Goal: Task Accomplishment & Management: Complete application form

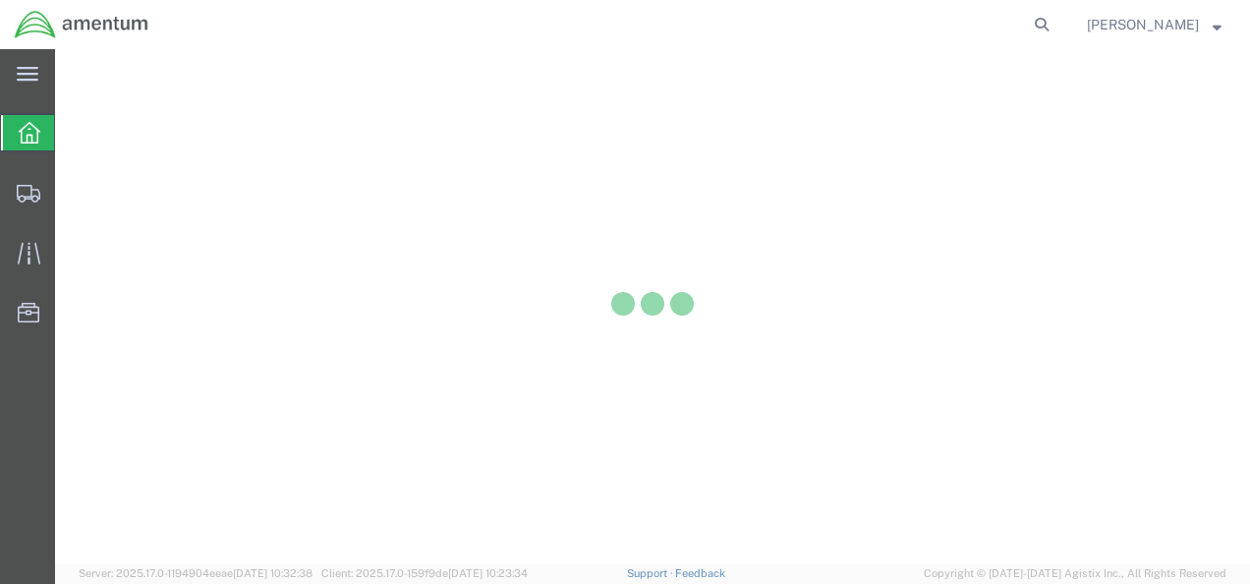
drag, startPoint x: 0, startPoint y: 0, endPoint x: 657, endPoint y: 329, distance: 735.2
click at [657, 329] on div at bounding box center [652, 306] width 1195 height 514
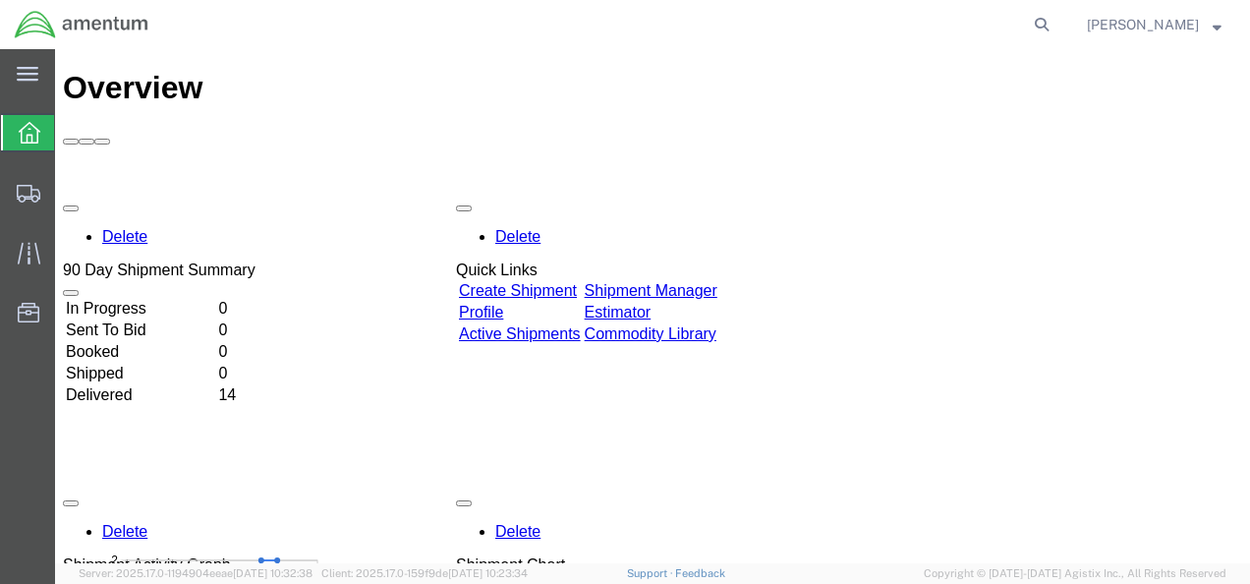
click at [548, 282] on link "Create Shipment" at bounding box center [518, 290] width 118 height 17
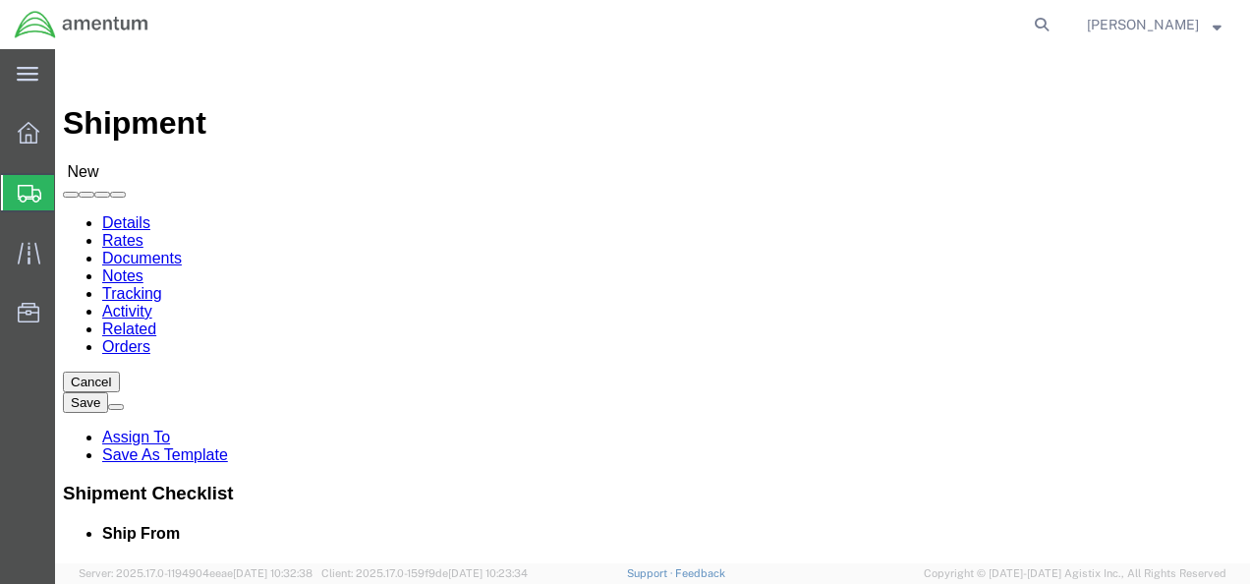
select select
click input "text"
type input "Amentum"
click div "Ship From Location Location My Profile Location [PHONE_NUMBER] [PHONE_NUMBER] […"
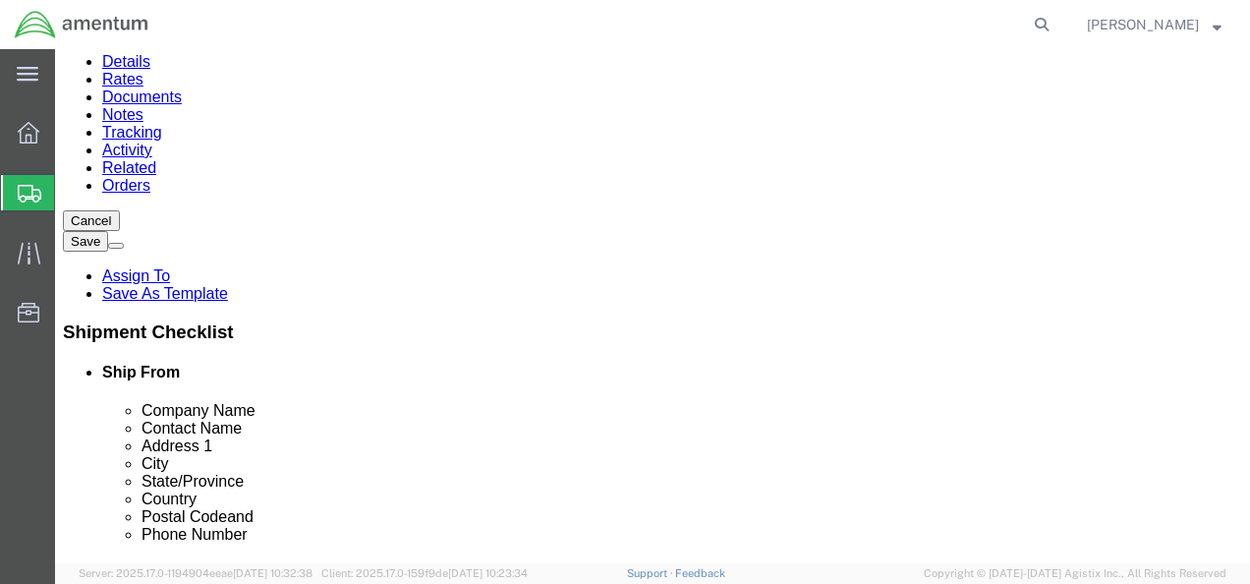
scroll to position [158, 0]
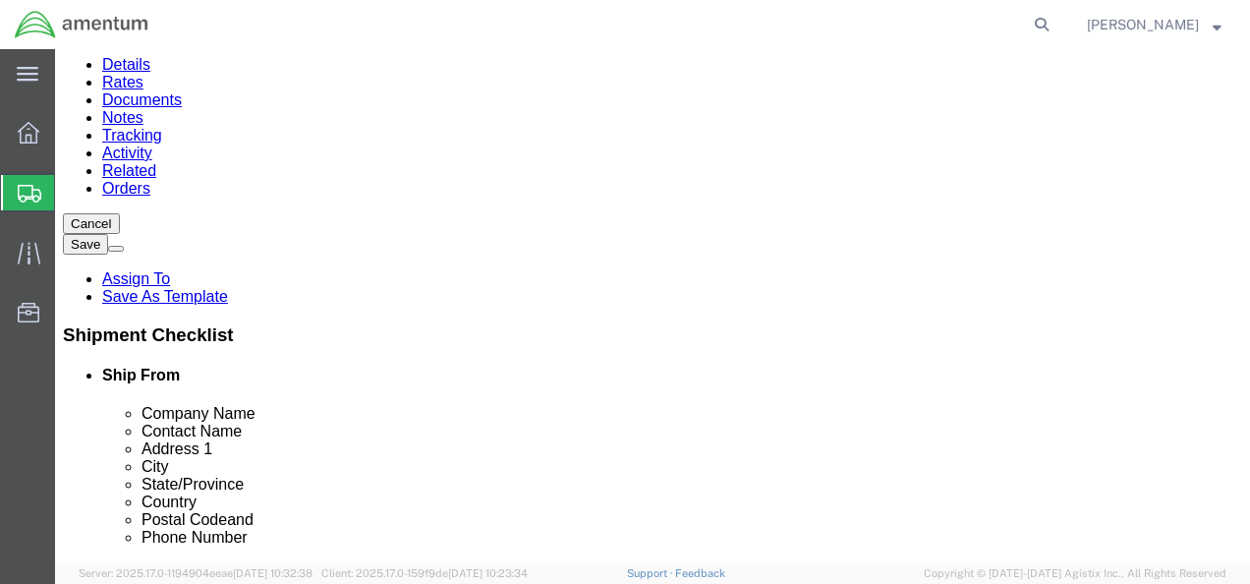
click input "text"
type input "[PERSON_NAME]"
click p "- Amentum - ([PERSON_NAME]) [STREET_ADDRESS]"
select select
type input "[PERSON_NAME]"
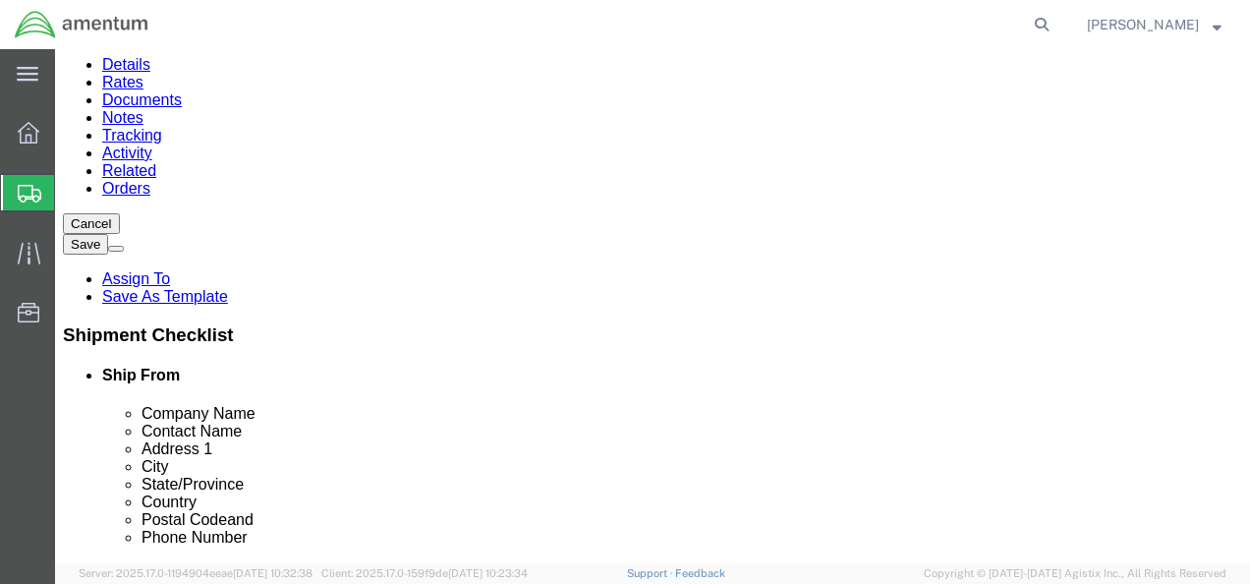
type input "[STREET_ADDRESS]"
type input "[GEOGRAPHIC_DATA]"
type input "02852"
select select "RI"
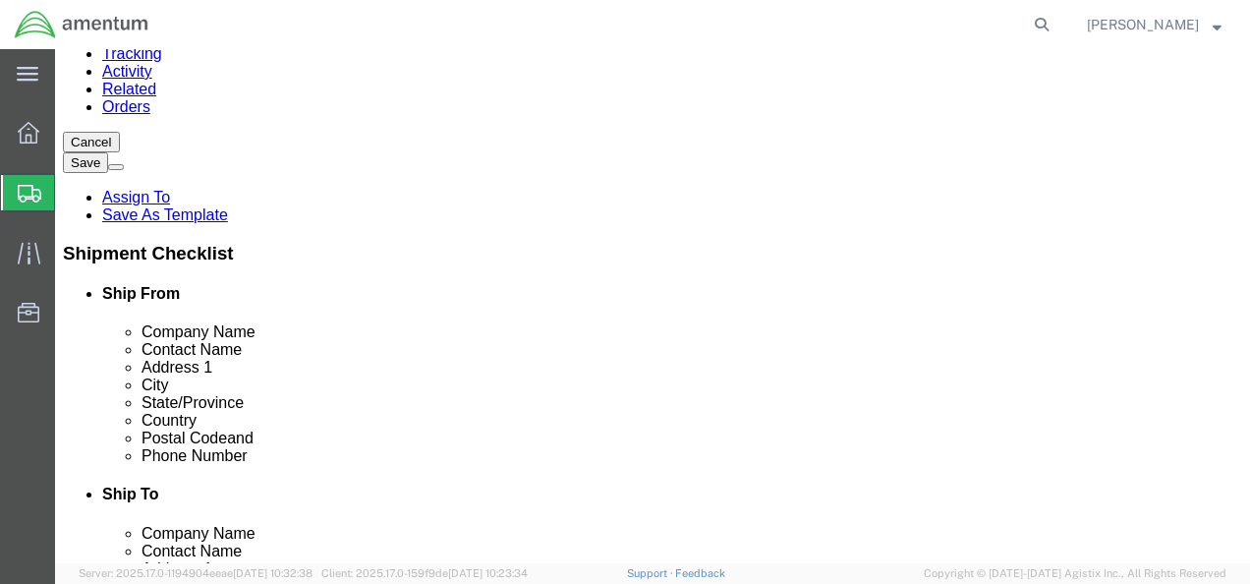
scroll to position [242, 0]
type input "[PERSON_NAME]"
click input "text"
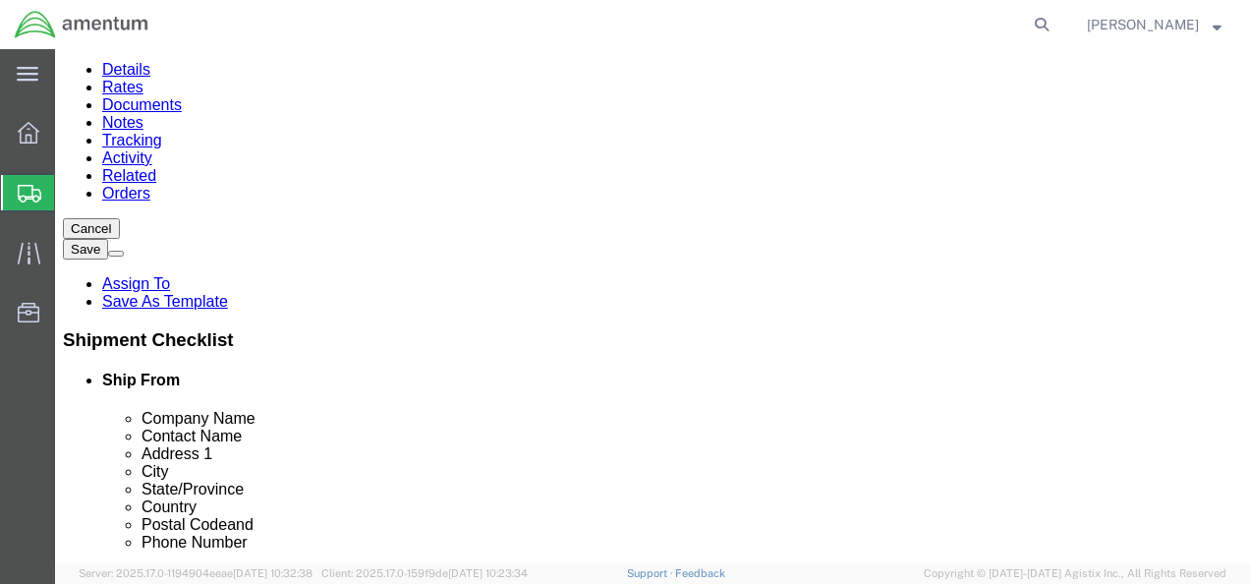
type input "[PHONE_NUMBER]"
click input "text"
type input "[PERSON_NAME]"
click p "- Amentum - ([PERSON_NAME]) Bldg P2050 [PERSON_NAME][GEOGRAPHIC_DATA]"
select select
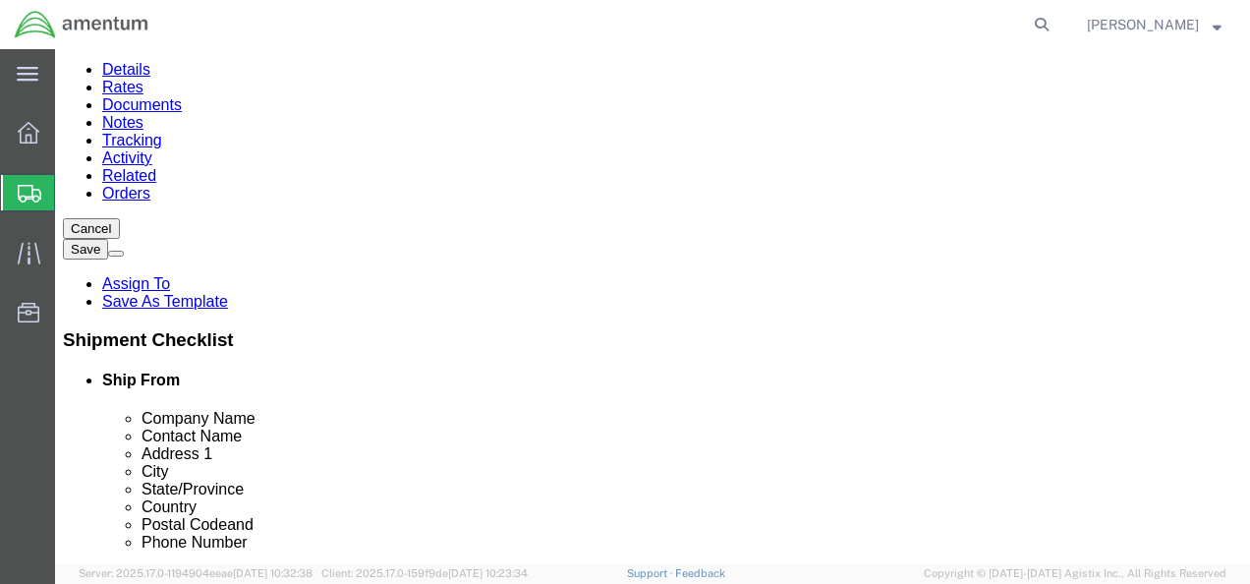
type input "Amentum"
type input "[PERSON_NAME]"
type input "Bldg P2050 [PERSON_NAME][GEOGRAPHIC_DATA]"
type input "Fort Drum"
type input "13602"
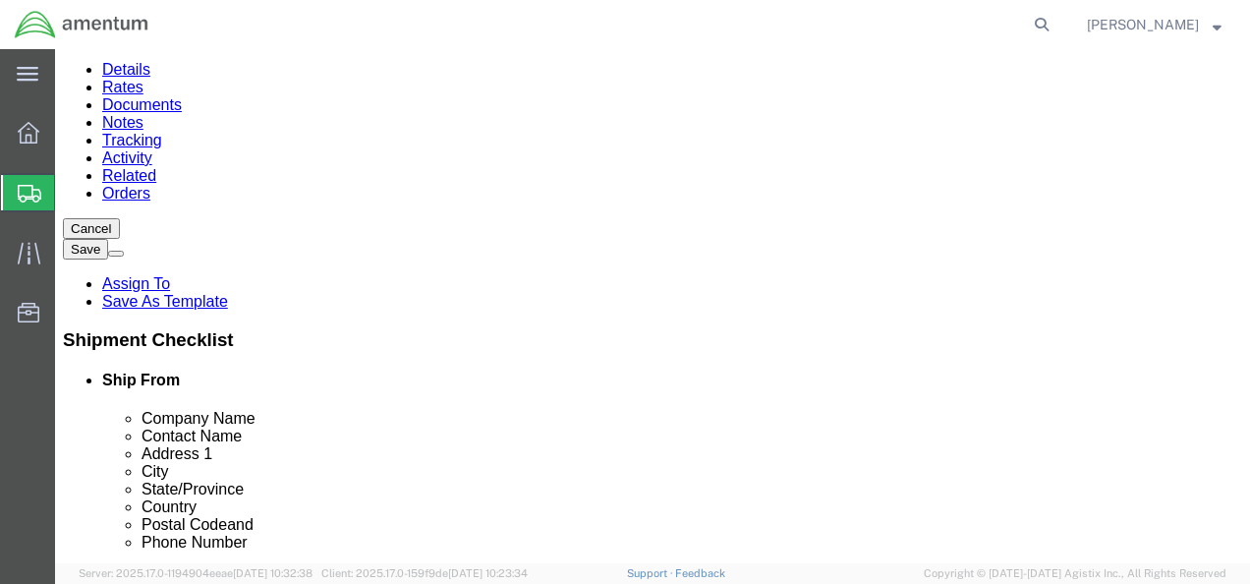
type input "[PHONE_NUMBER]"
type input "[PERSON_NAME][EMAIL_ADDRESS][DOMAIN_NAME]"
checkbox input "true"
select select "NY"
drag, startPoint x: 744, startPoint y: 263, endPoint x: 593, endPoint y: 269, distance: 151.4
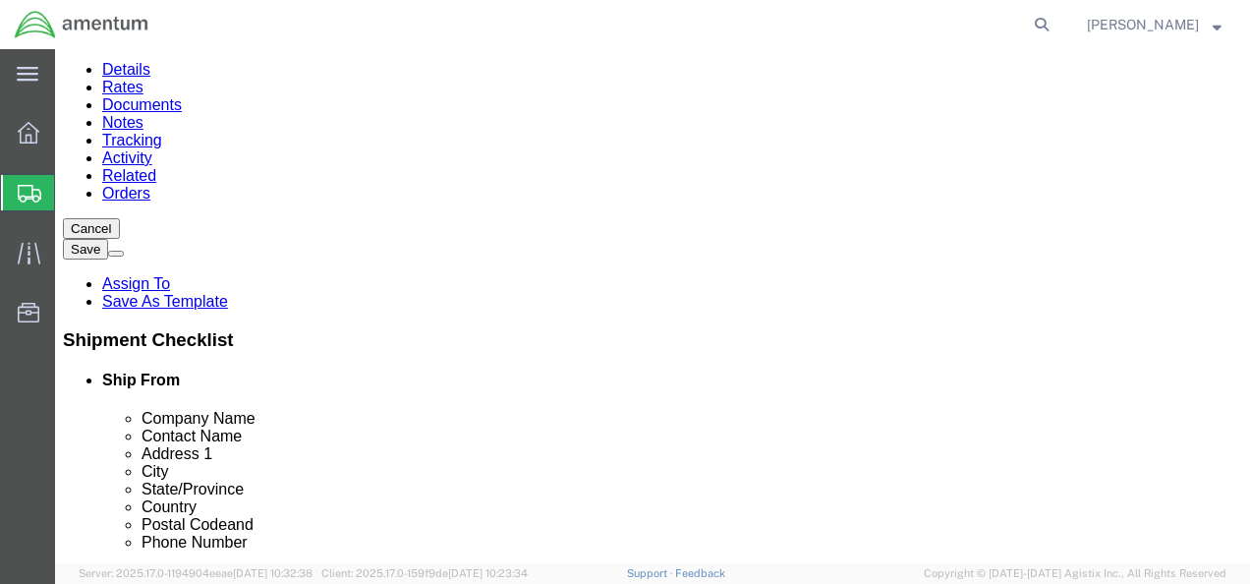
click div "Contact Name [PERSON_NAME] [PERSON_NAME]"
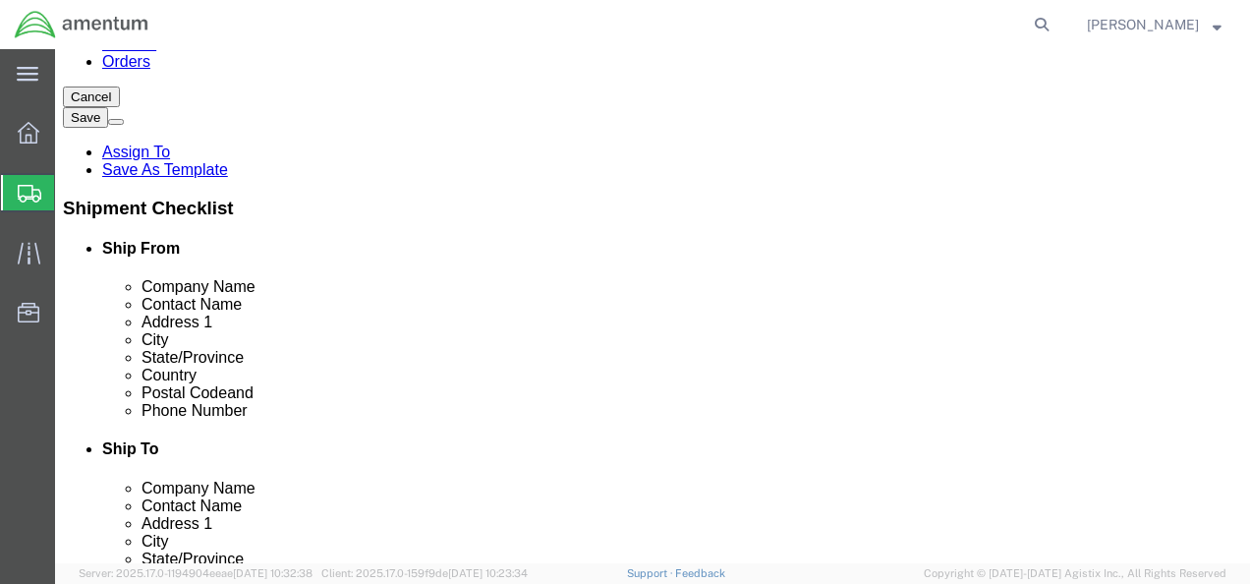
scroll to position [306, 0]
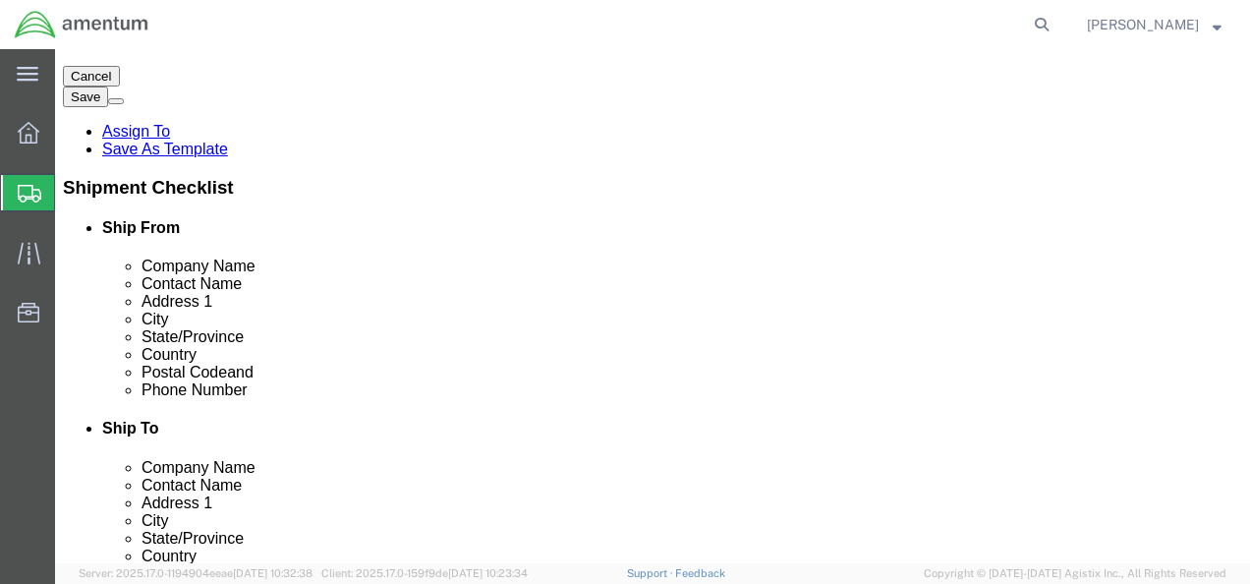
type input "[PERSON_NAME]"
drag, startPoint x: 878, startPoint y: 408, endPoint x: 528, endPoint y: 397, distance: 350.0
click div "Location My Profile Location [PHONE_NUMBER] [PHONE_NUMBER] [PHONE_NUMBER] [PHON…"
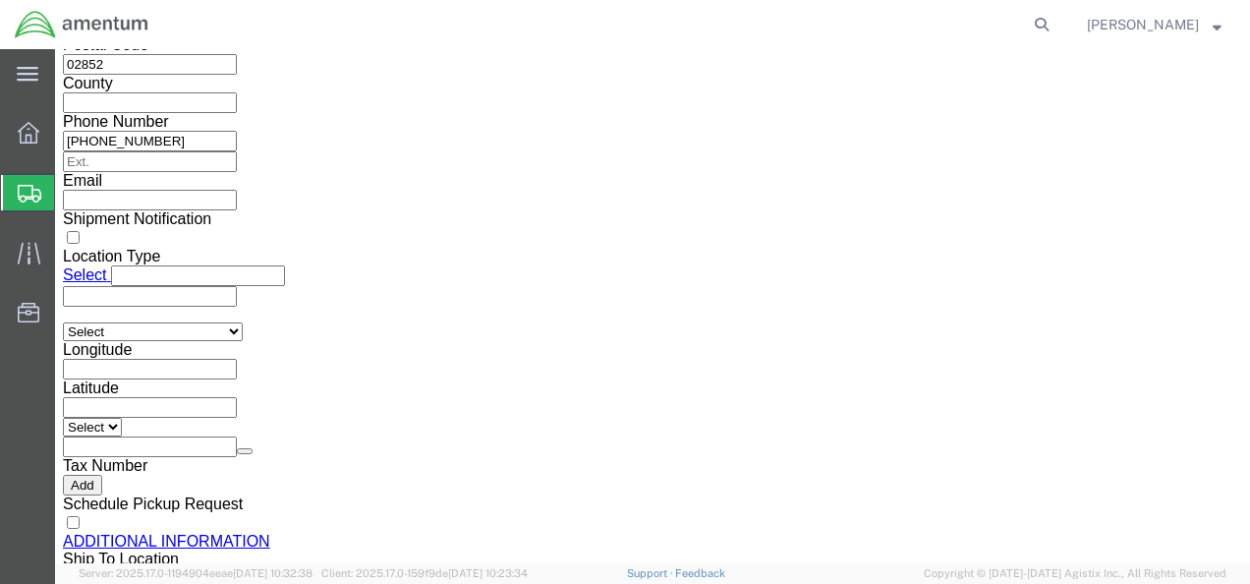
scroll to position [1828, 0]
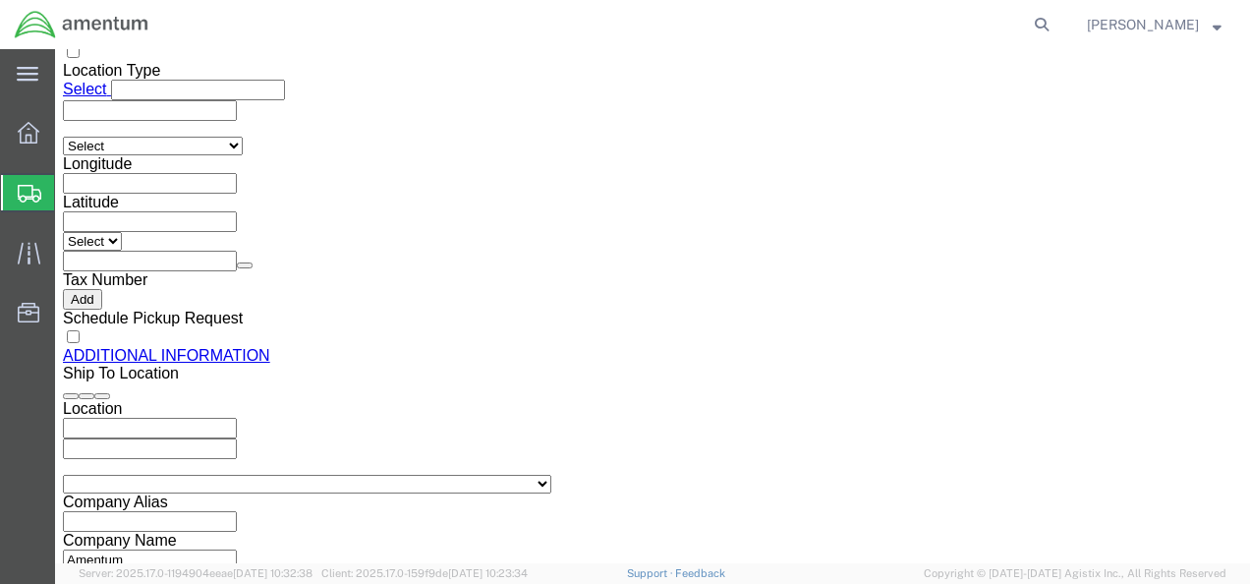
checkbox input "false"
click button "Continue"
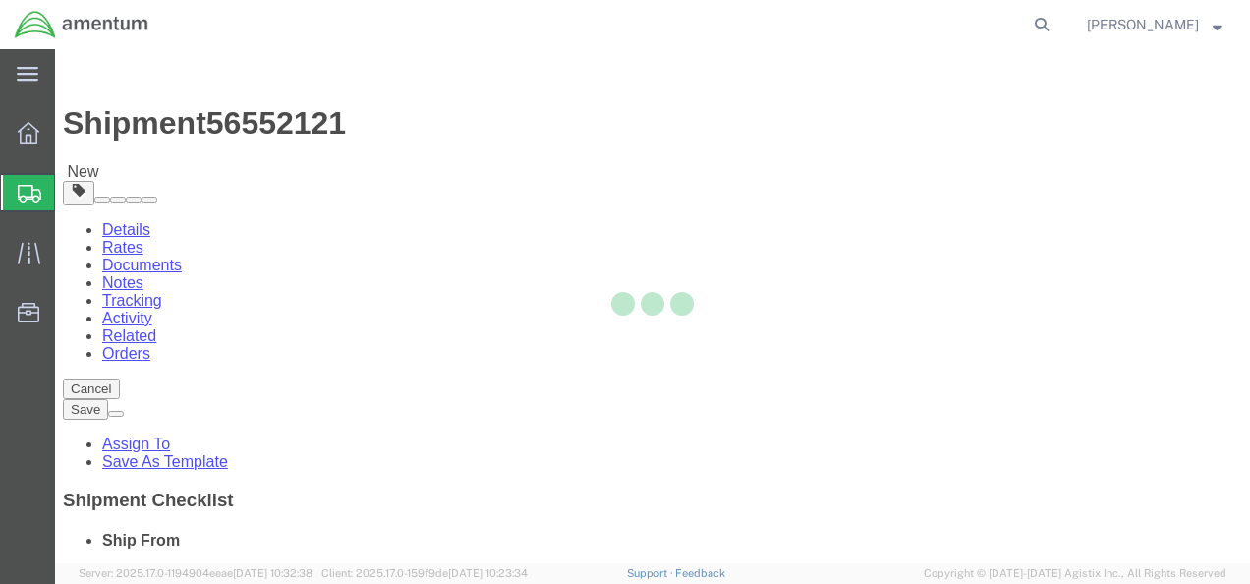
select select "CBOX"
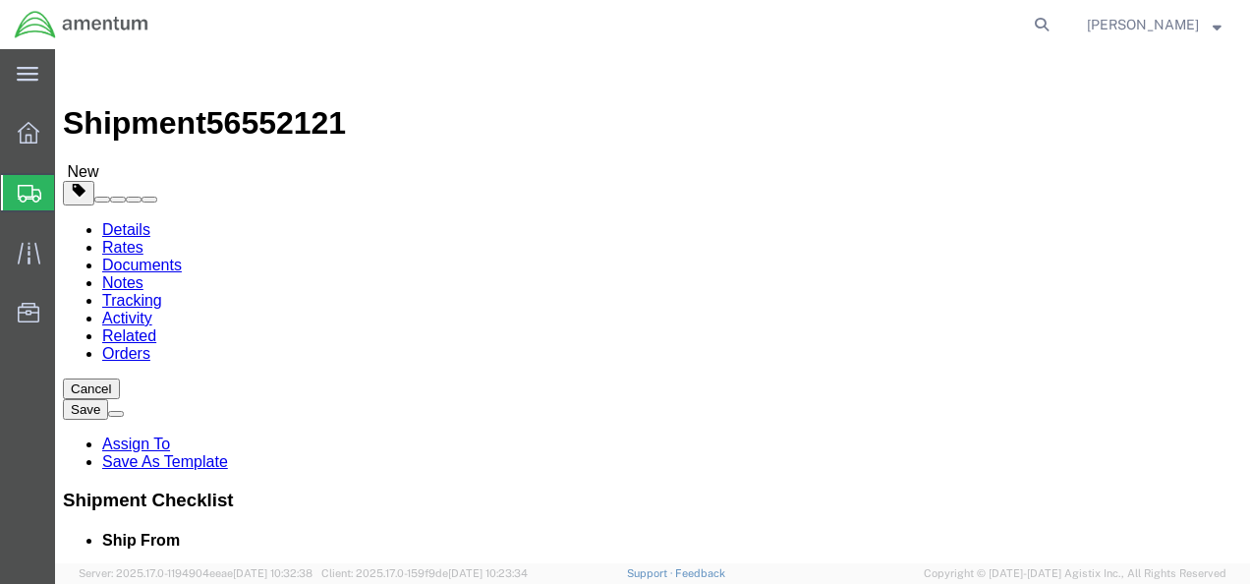
click input "text"
type input "12"
click input "text"
type input "12"
click input "text"
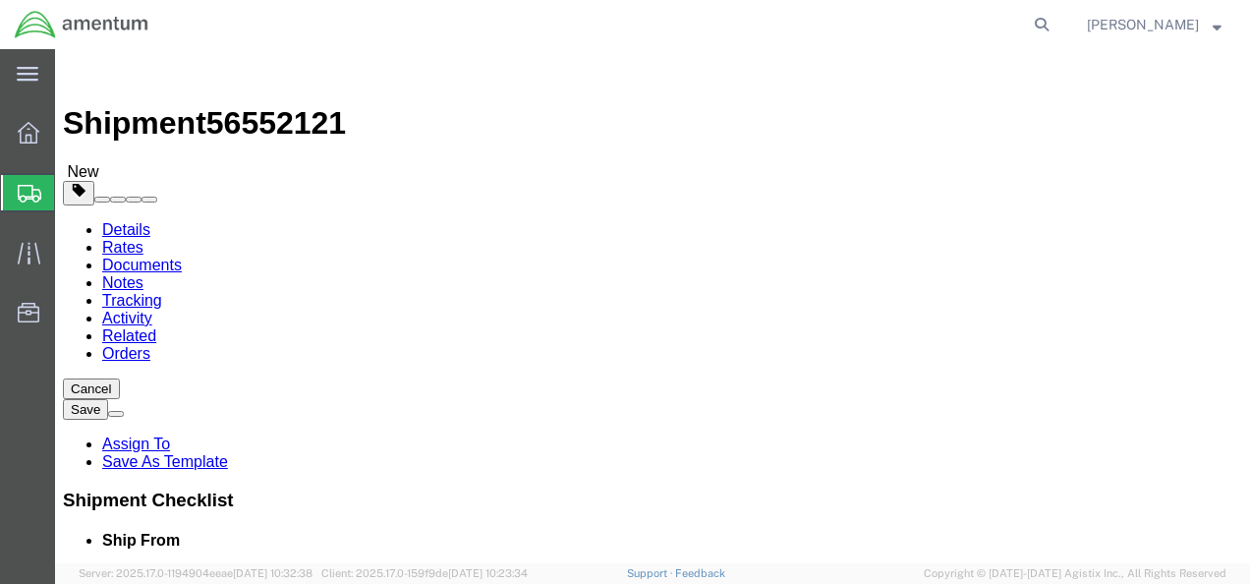
type input "12"
click input "0.00"
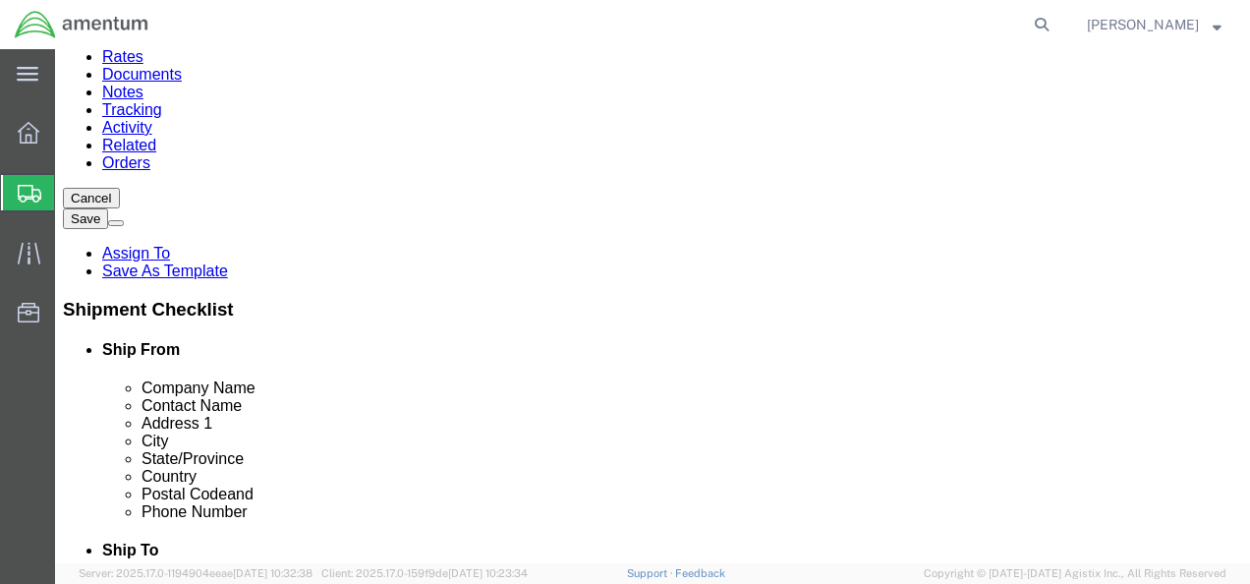
scroll to position [205, 0]
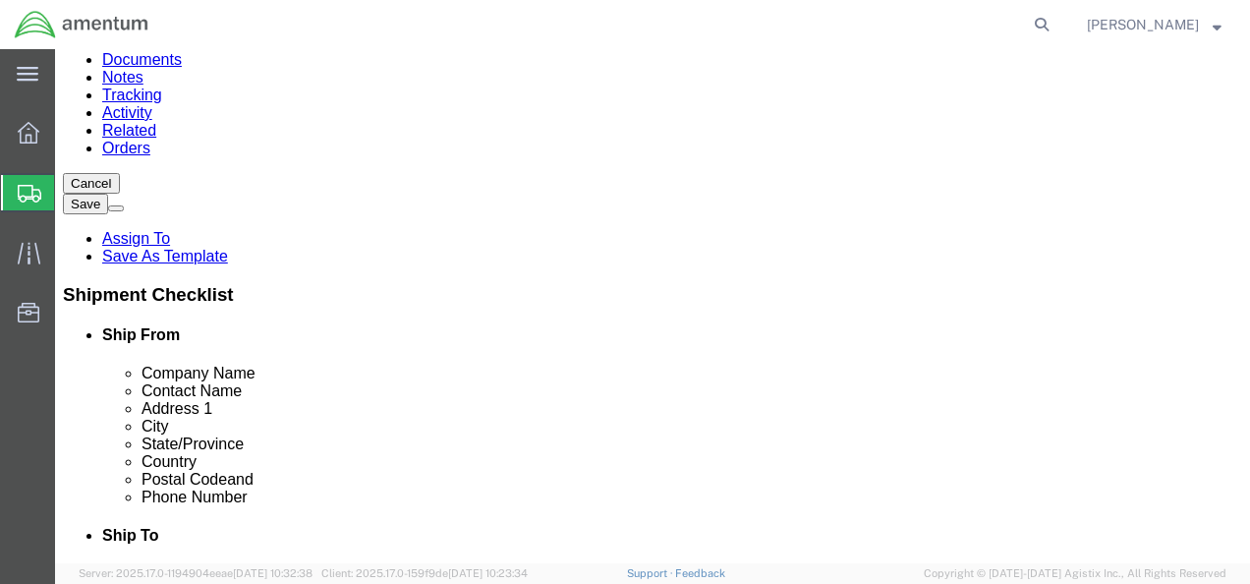
type input "17.00"
click link "Add Content"
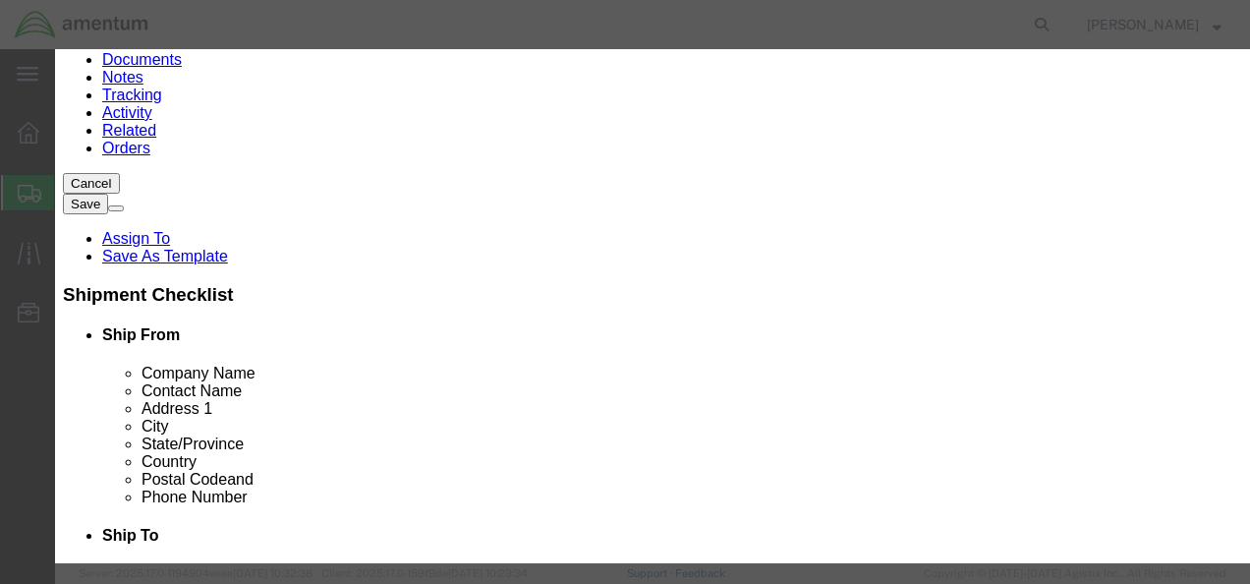
drag, startPoint x: 354, startPoint y: 188, endPoint x: 299, endPoint y: 139, distance: 73.8
click input "text"
type input "Fuel Qty T/S"
click input "0"
type input "1"
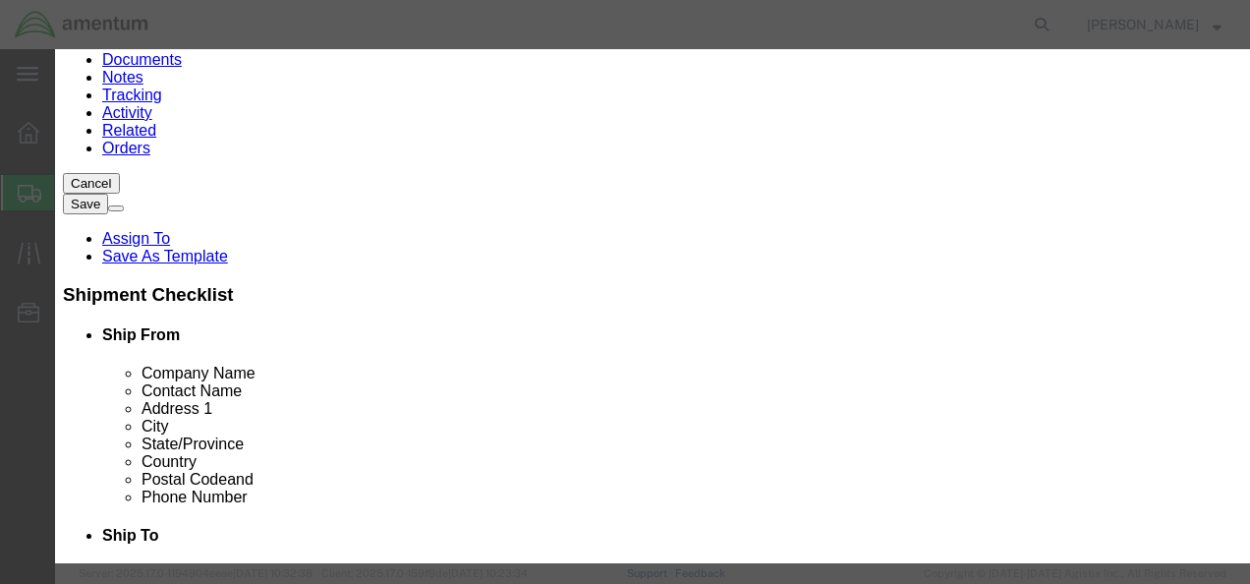
click input "text"
type input "1500"
click button "Save & Close"
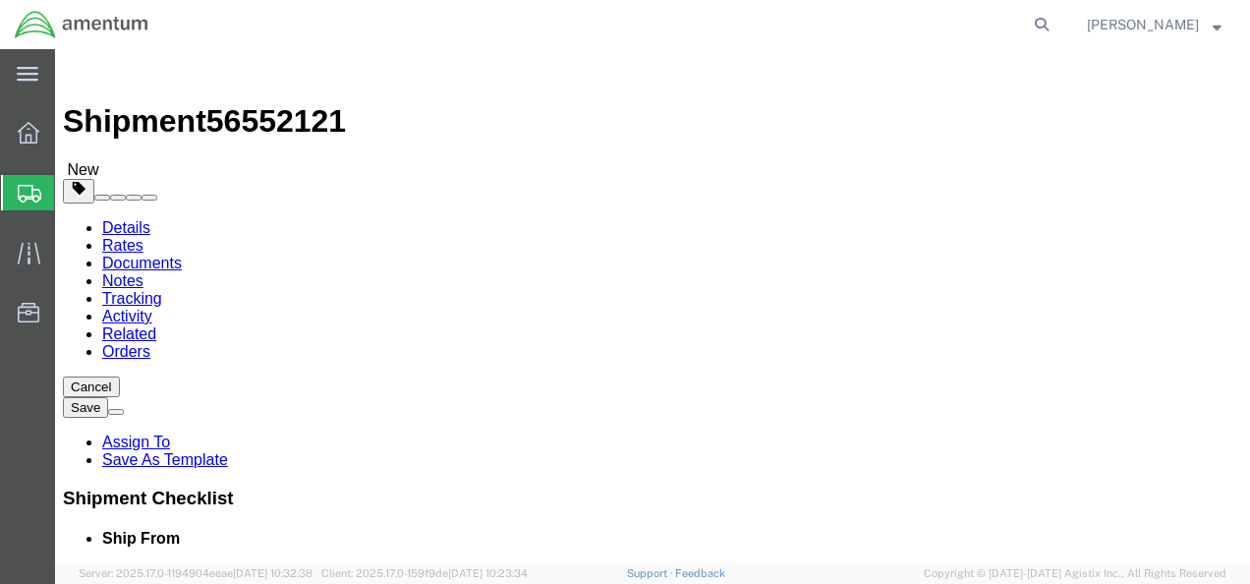
scroll to position [0, 0]
drag, startPoint x: 1194, startPoint y: 147, endPoint x: 1249, endPoint y: 48, distance: 113.5
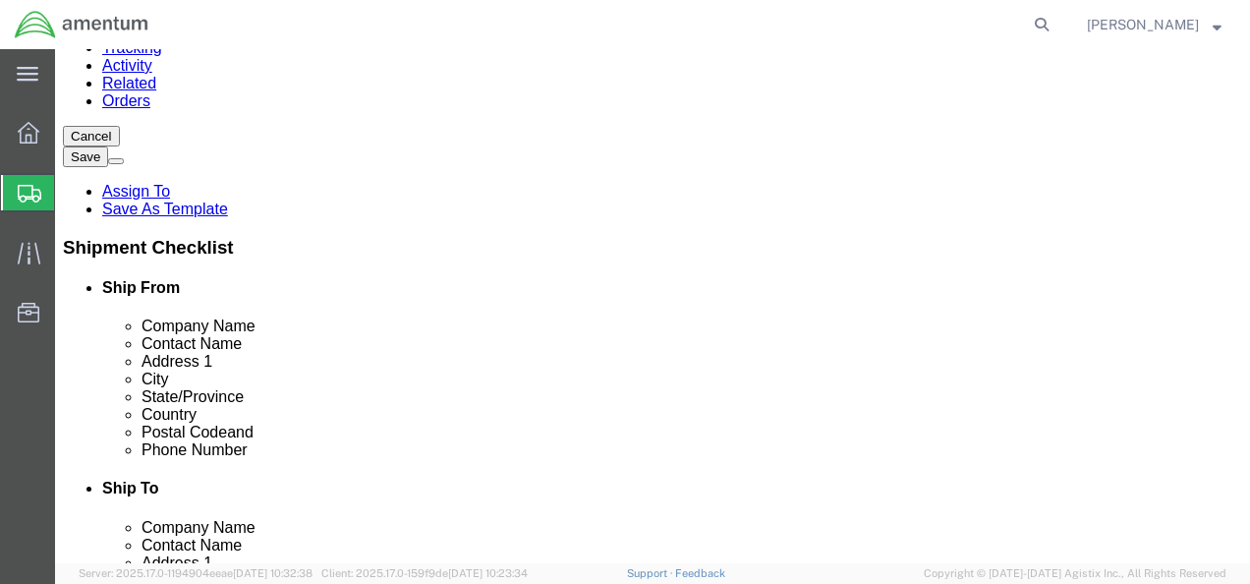
scroll to position [307, 0]
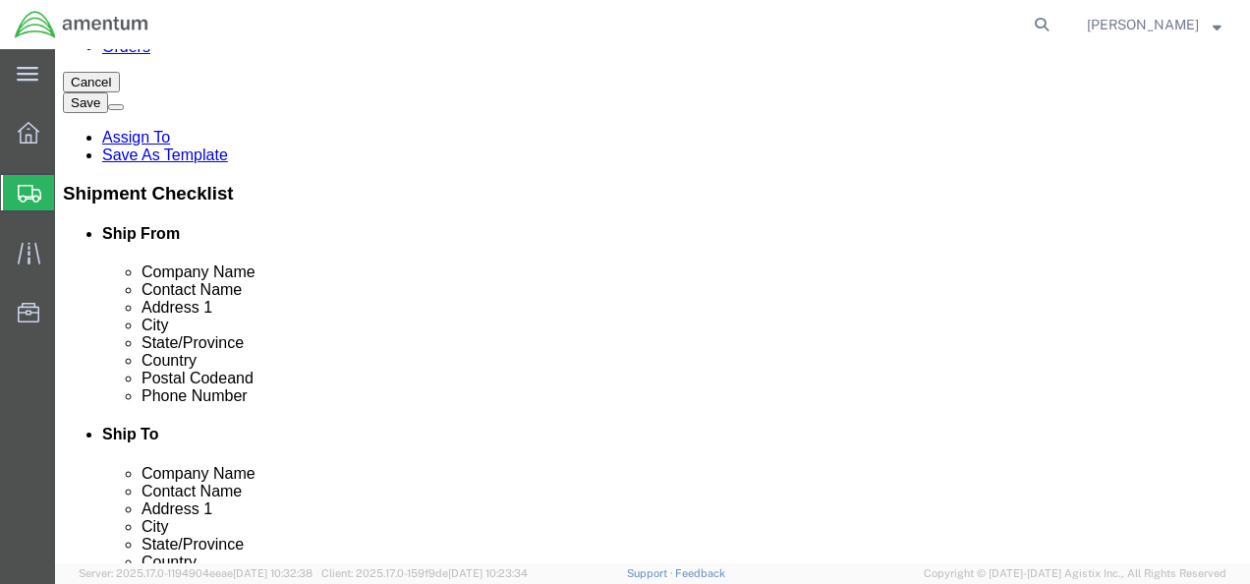
click icon
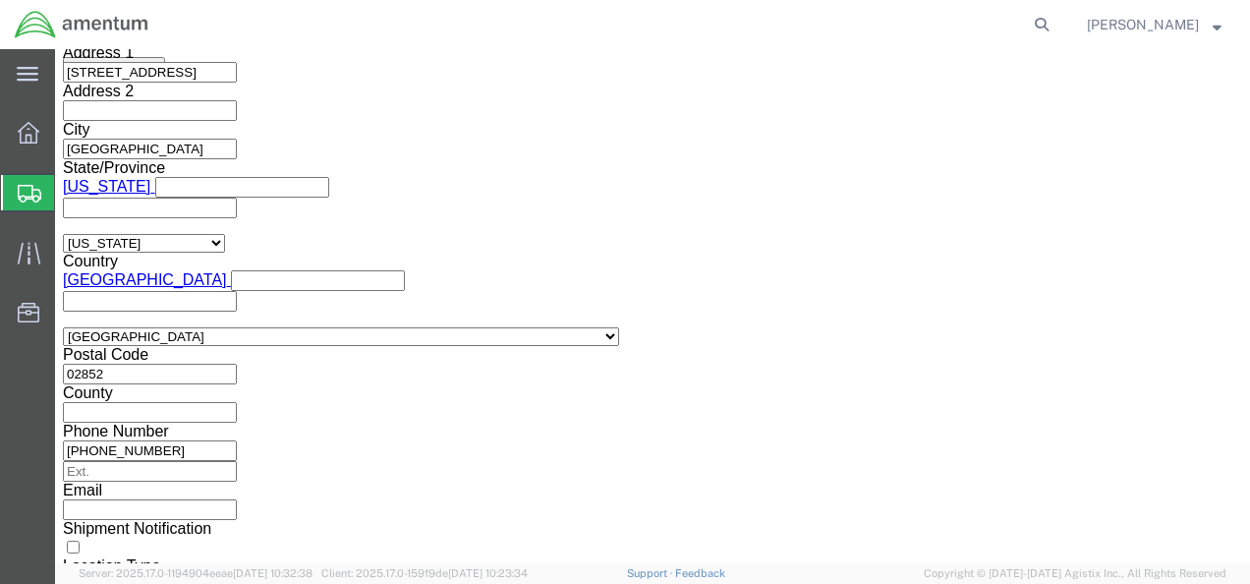
scroll to position [1311, 0]
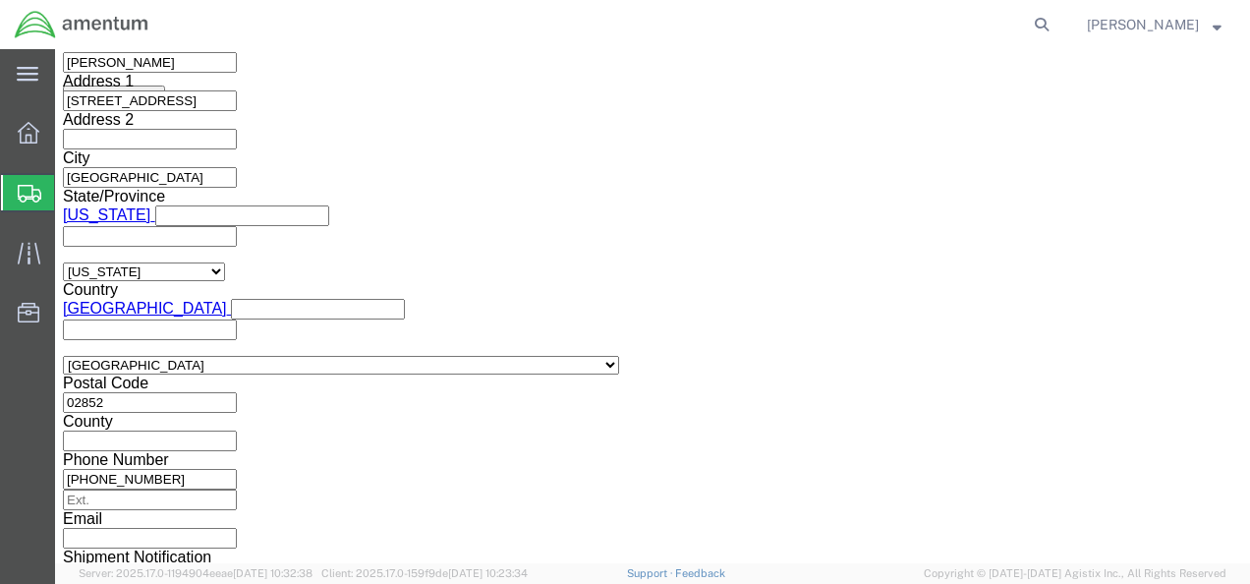
click input "text"
type input "56552121"
click select "Select Account Type Activity ID Airline Appointment Number ASN Batch Request # …"
select select "CUSTREF"
click select "Select Account Type Activity ID Airline Appointment Number ASN Batch Request # …"
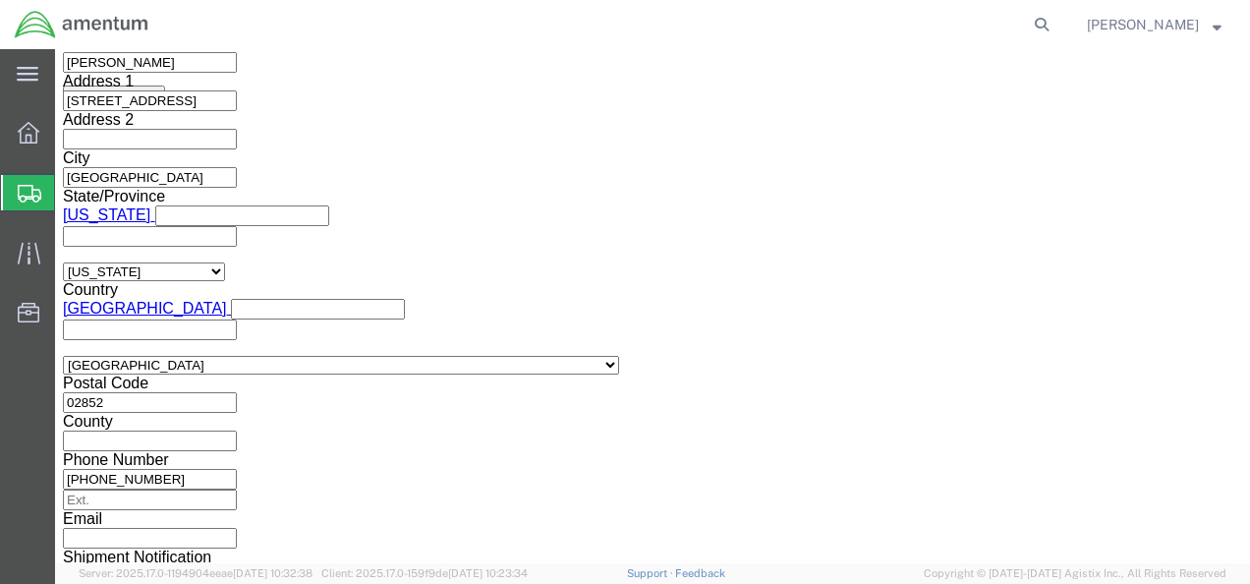
click input "text"
type input "1521CT.004"
click select "Select Account Type Activity ID Airline Appointment Number ASN Batch Request # …"
select select "PROJNUM"
click select "Select Account Type Activity ID Airline Appointment Number ASN Batch Request # …"
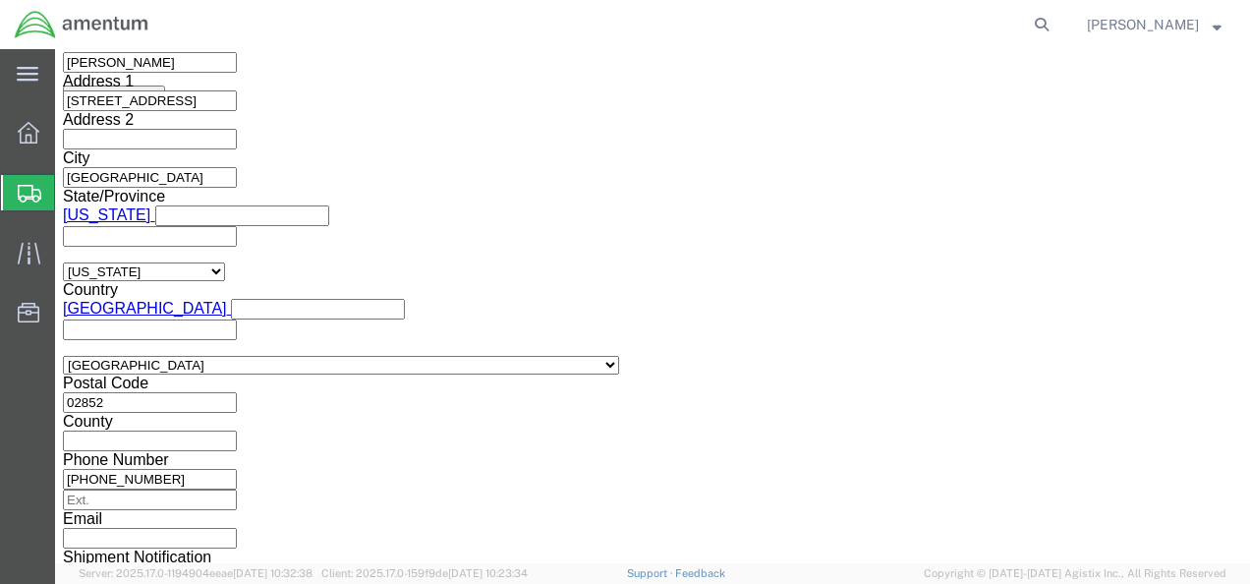
click input "text"
type input "4998.R.1521.CT.CQ.1T.NKRI.00"
click button "Rate Shipment"
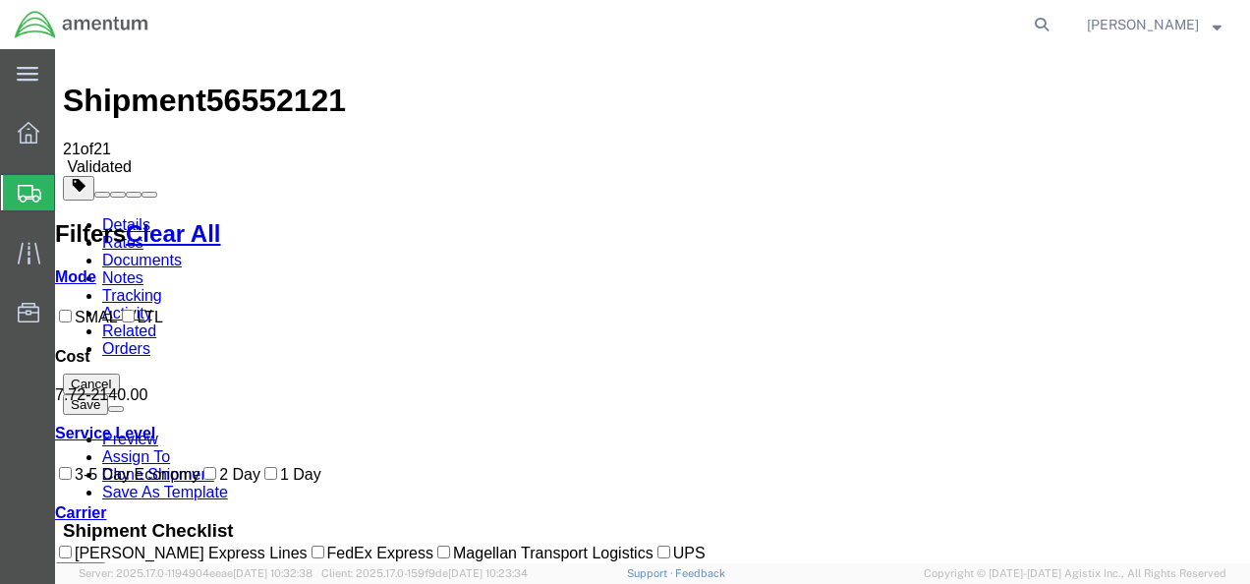
scroll to position [20, 0]
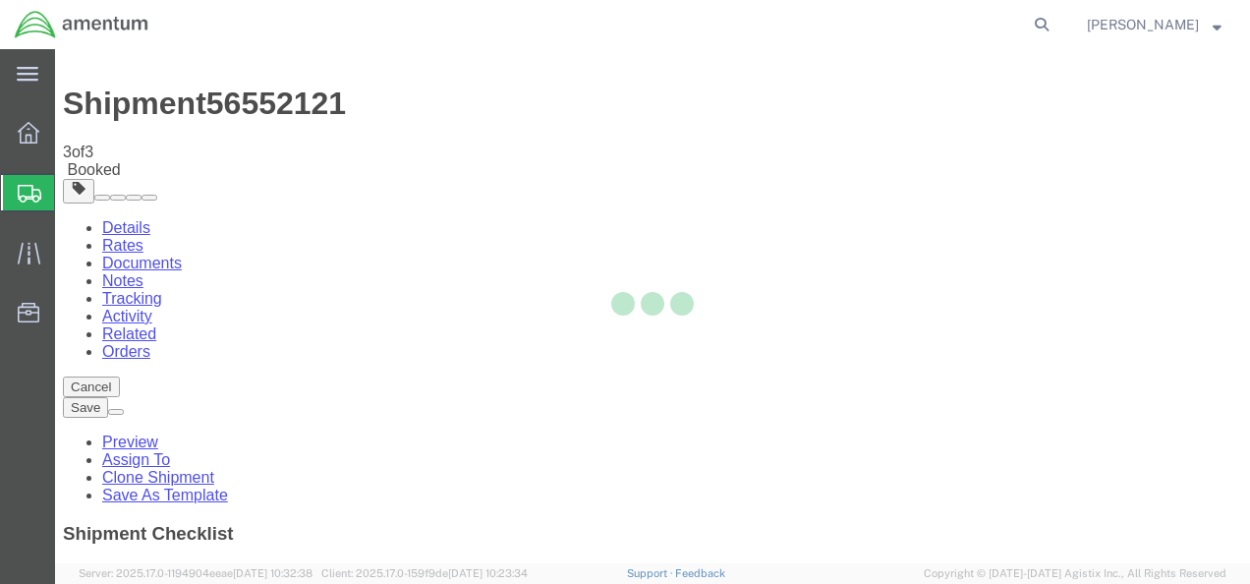
scroll to position [0, 0]
